Goal: Transaction & Acquisition: Purchase product/service

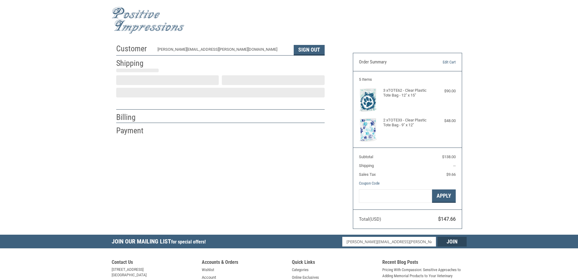
select select "US"
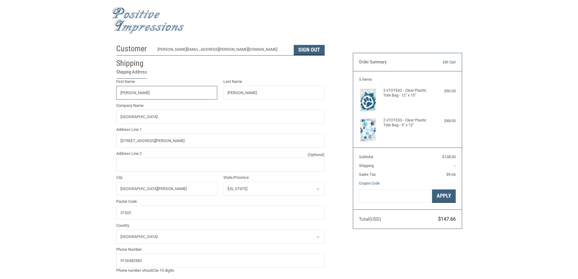
select select "GA"
radio input "true"
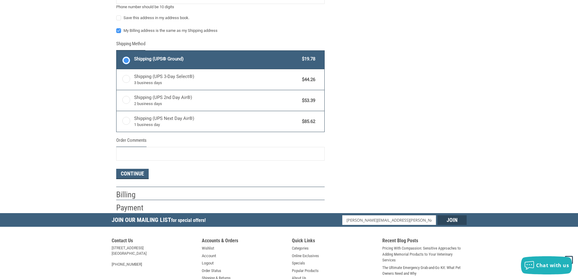
scroll to position [303, 0]
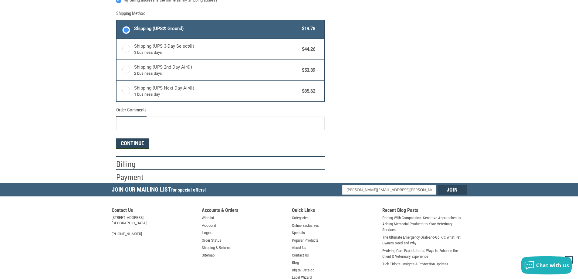
click at [132, 145] on button "Continue" at bounding box center [132, 143] width 32 height 10
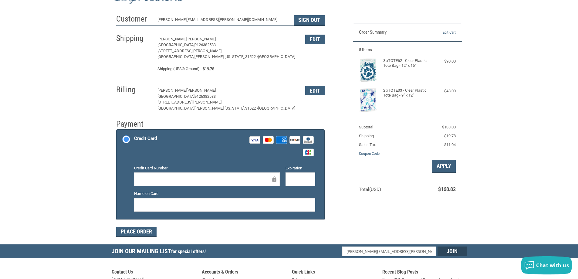
scroll to position [0, 0]
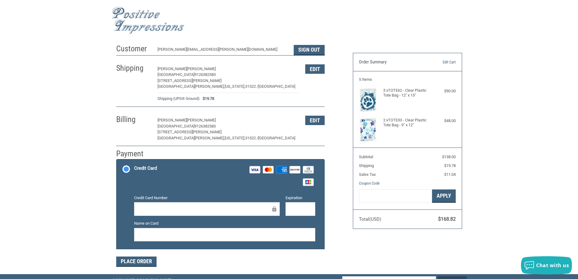
scroll to position [61, 0]
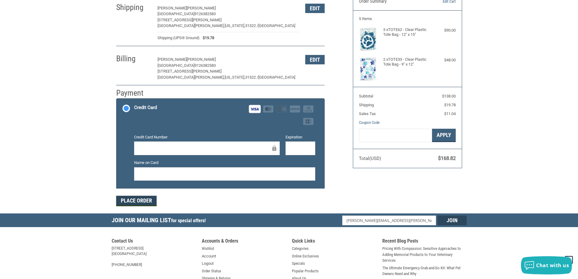
click at [141, 199] on button "Place Order" at bounding box center [136, 201] width 40 height 10
